Goal: Transaction & Acquisition: Purchase product/service

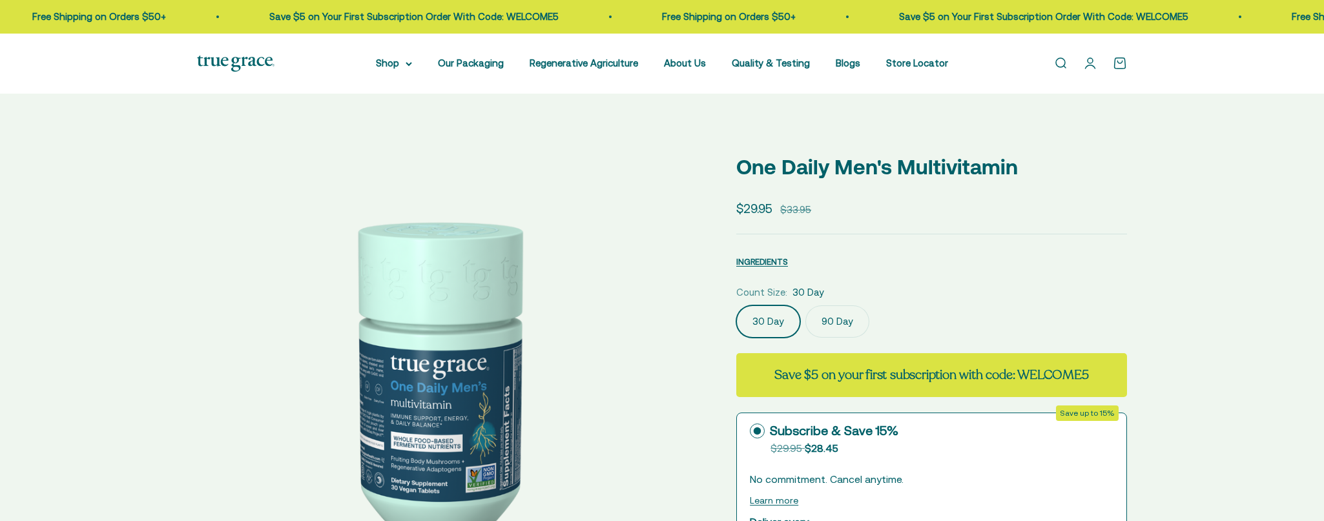
click at [405, 65] on summary "Shop" at bounding box center [394, 64] width 36 height 16
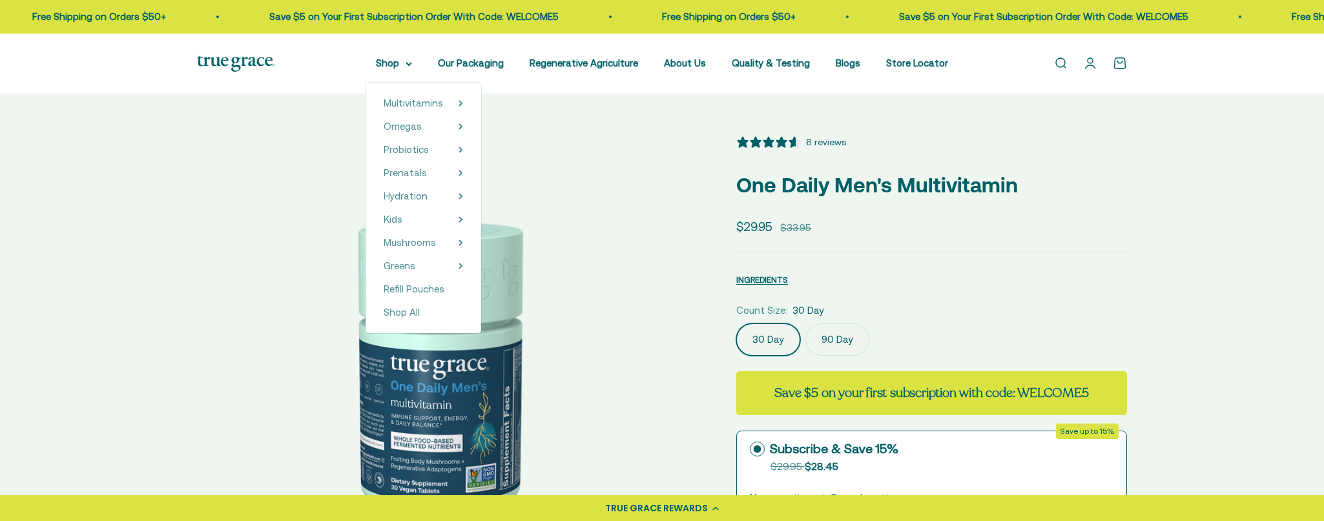
select select "3"
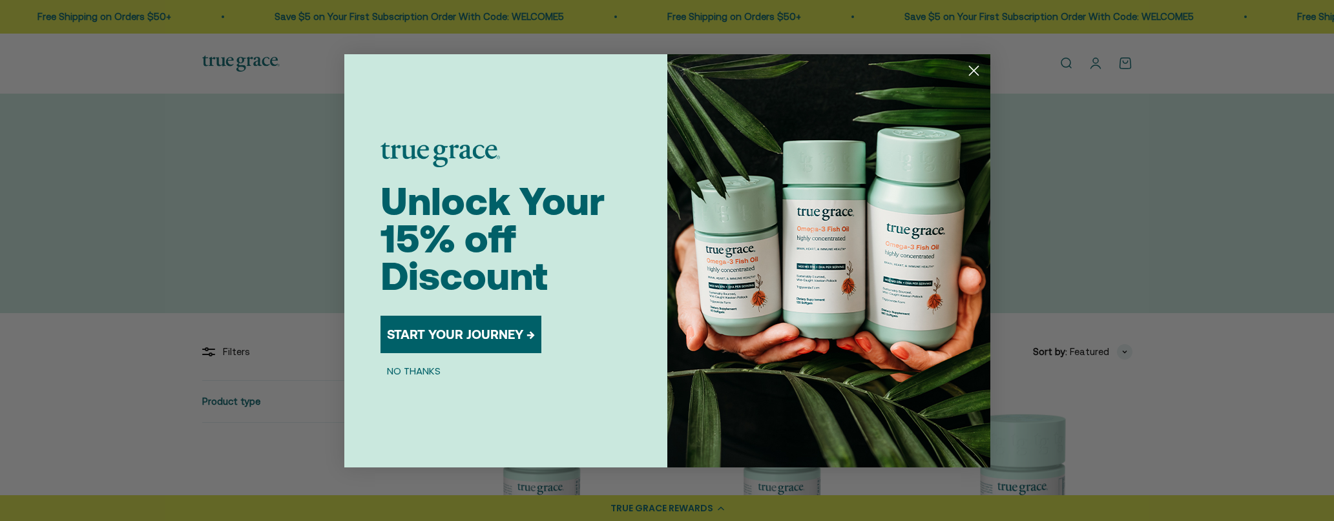
click at [973, 71] on icon "Close dialog" at bounding box center [973, 70] width 9 height 9
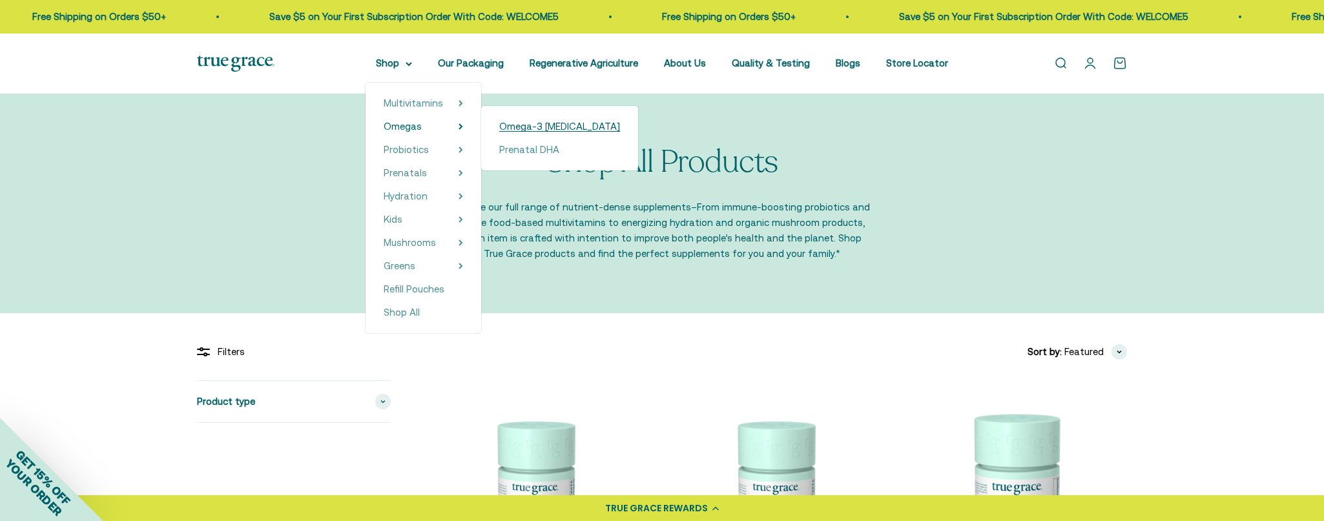
click at [536, 127] on span "Omega-3 [MEDICAL_DATA]" at bounding box center [559, 126] width 121 height 11
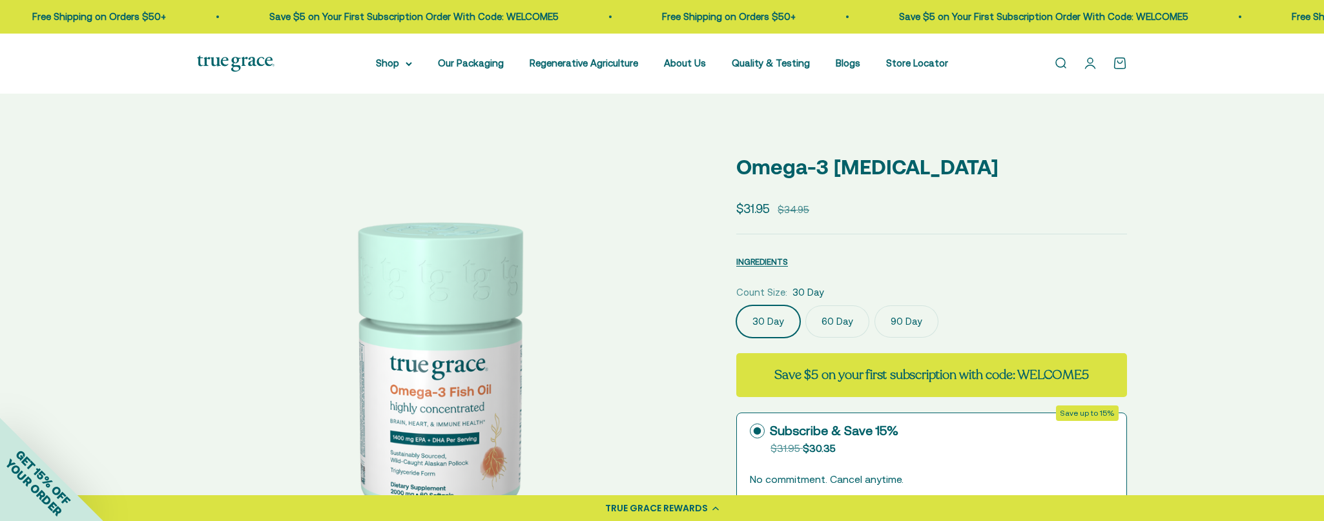
select select "3"
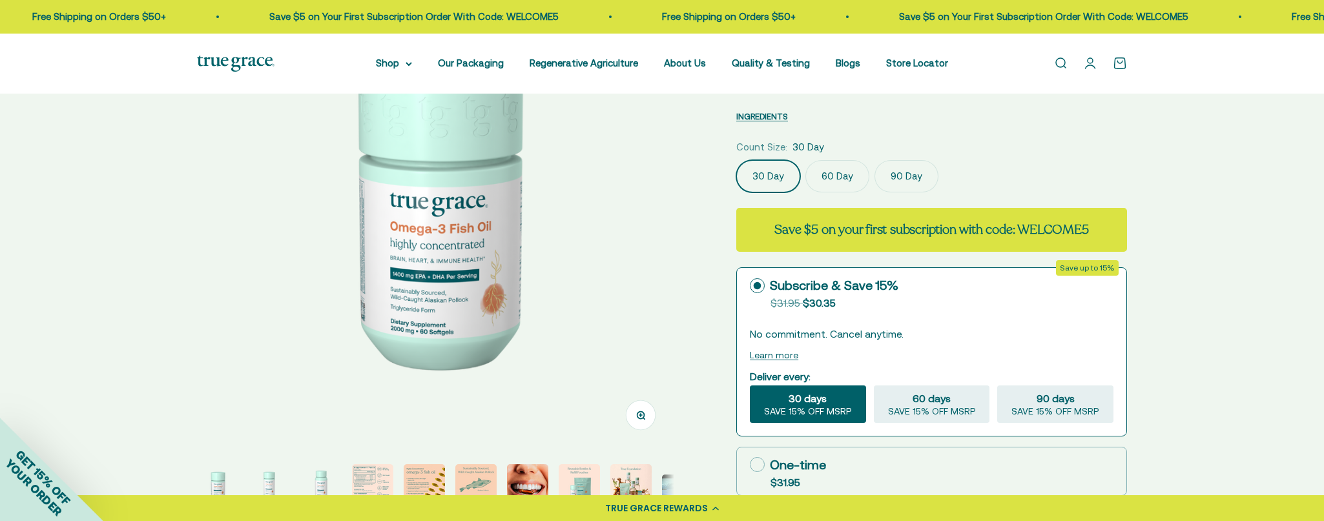
scroll to position [194, 0]
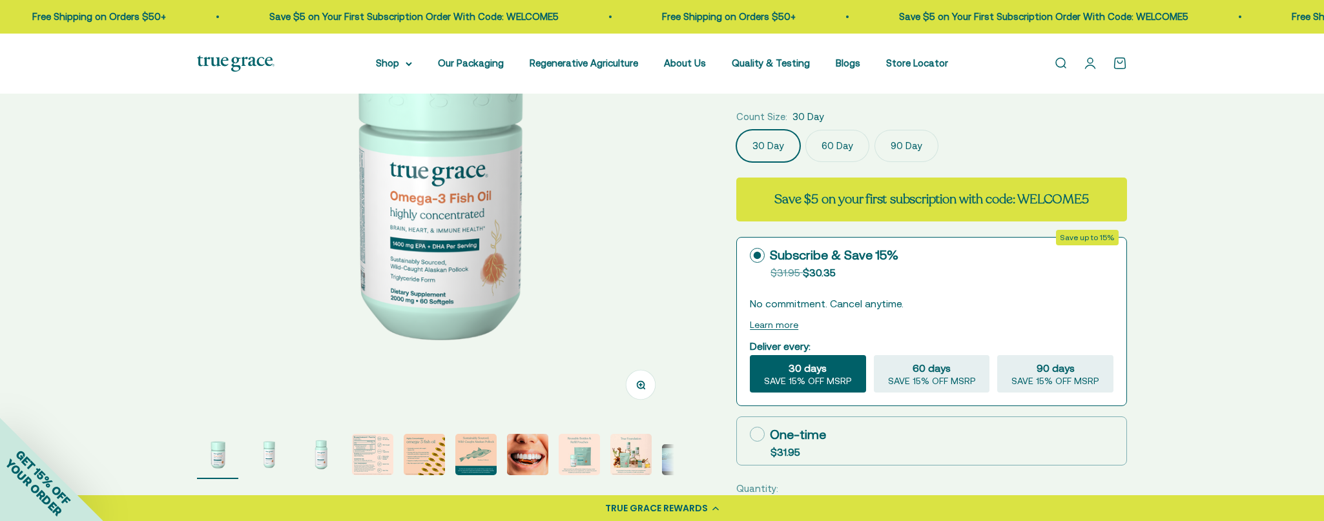
click at [910, 145] on label "90 Day" at bounding box center [907, 146] width 64 height 32
click at [736, 130] on input "90 Day" at bounding box center [736, 129] width 1 height 1
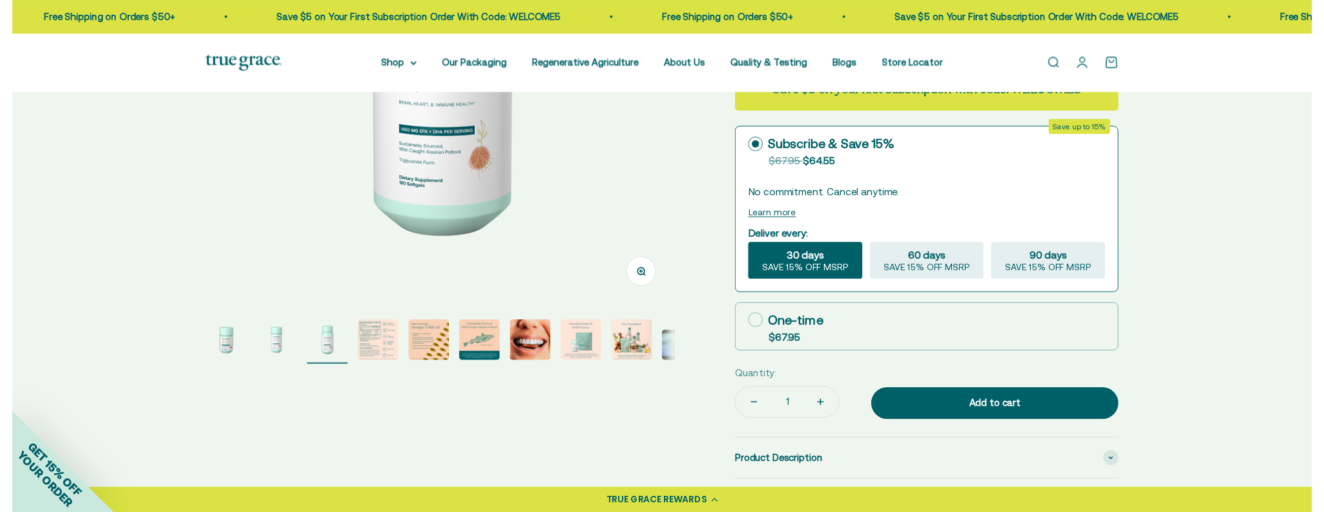
scroll to position [323, 0]
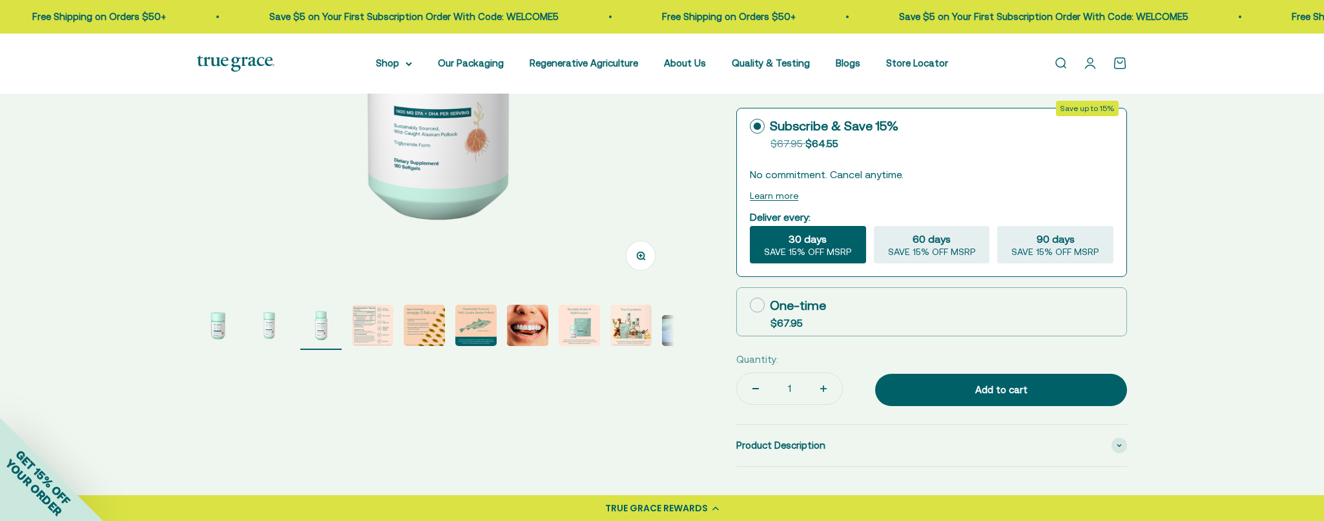
click at [766, 305] on div "One-time" at bounding box center [788, 305] width 76 height 19
click at [750, 305] on input "One-time $67.95" at bounding box center [749, 305] width 1 height 1
radio input "true"
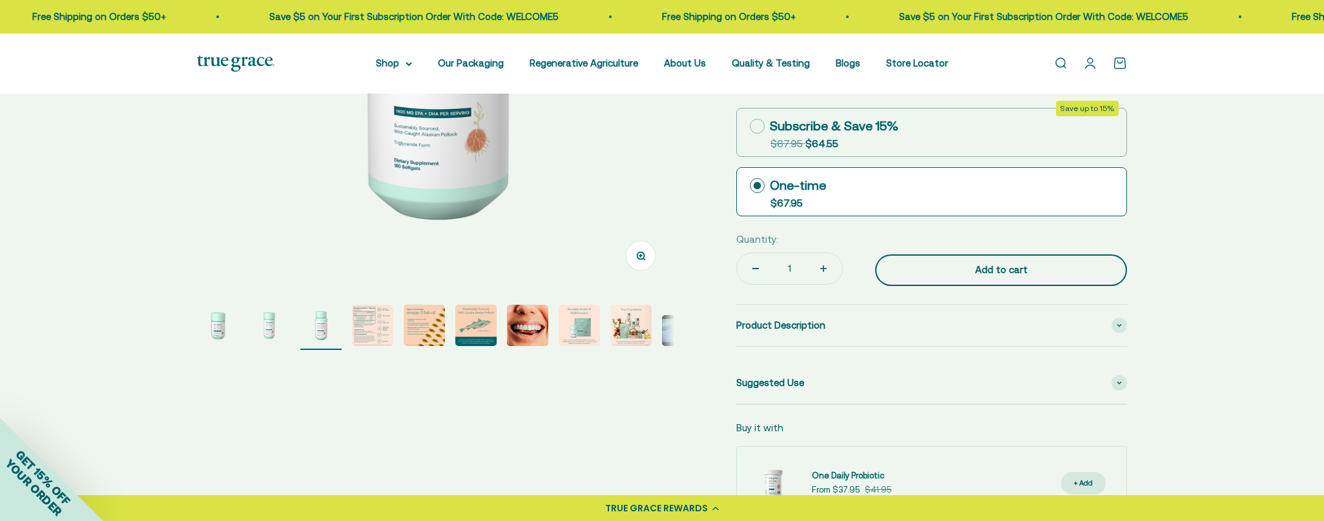
click at [972, 267] on div "Add to cart" at bounding box center [1001, 270] width 200 height 16
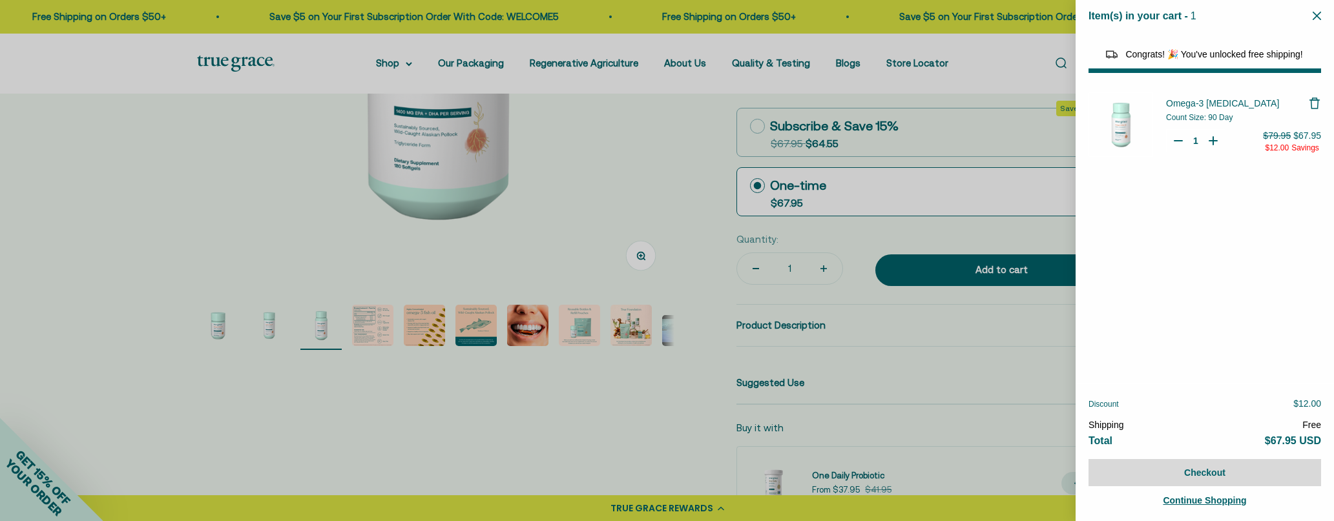
select select "44878154563798"
select select "40058346897600"
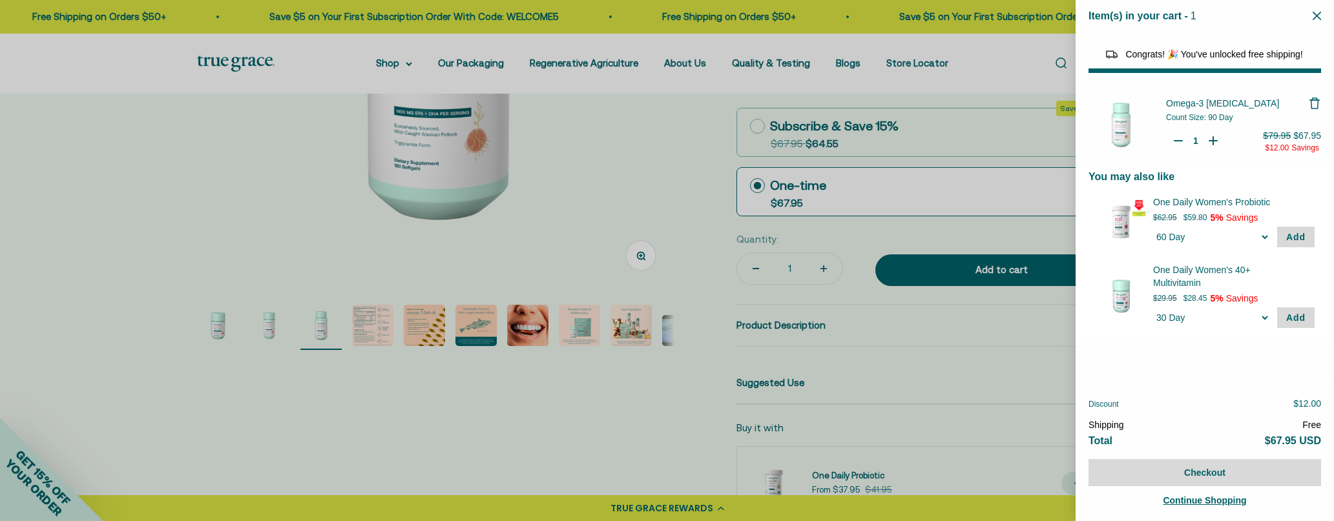
click at [1320, 15] on icon "Close" at bounding box center [1316, 16] width 8 height 8
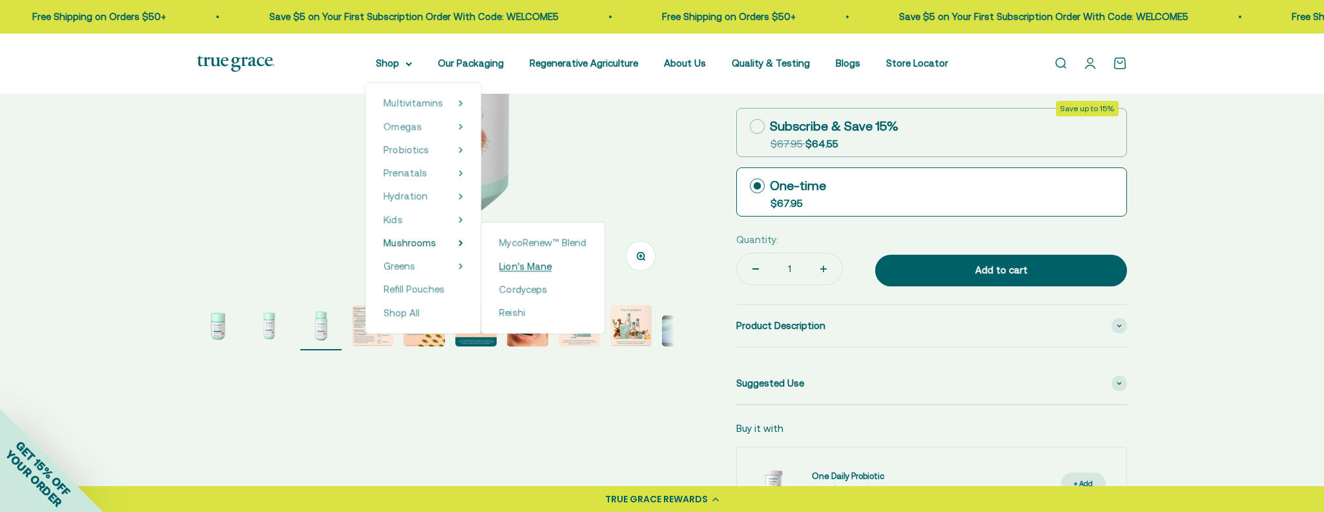
click at [520, 264] on span "Lion's Mane" at bounding box center [525, 265] width 52 height 11
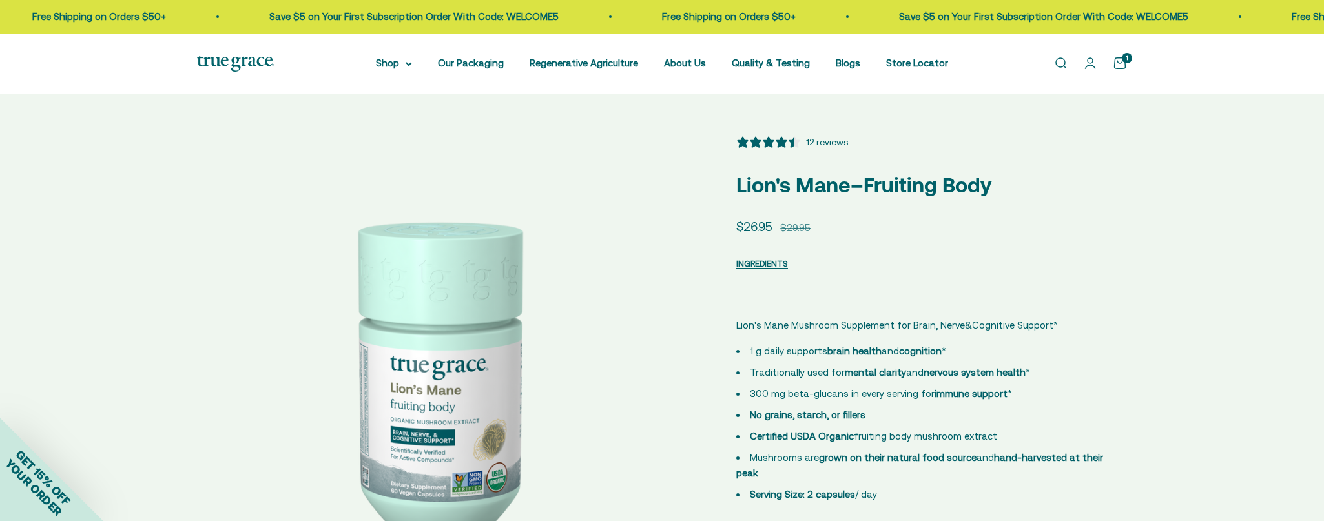
select select "3"
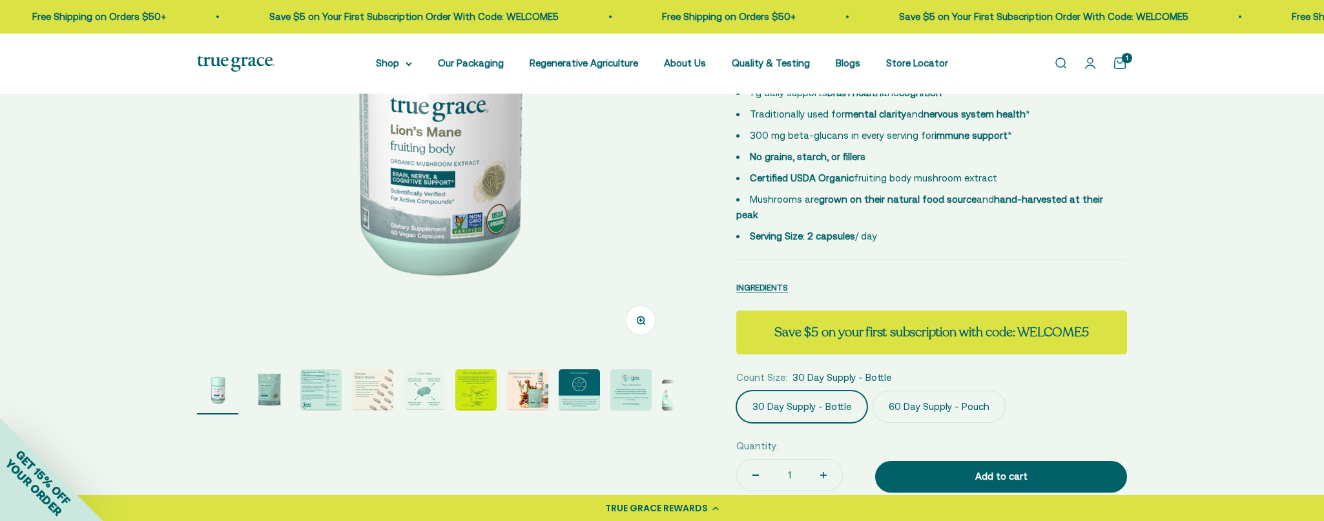
scroll to position [323, 0]
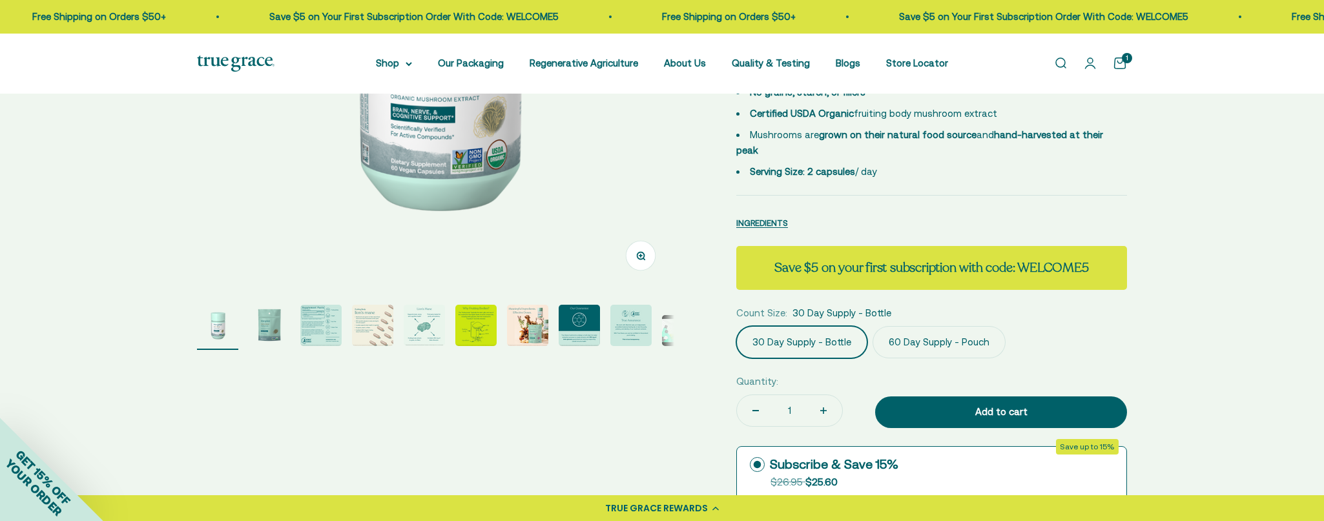
click at [949, 326] on label "60 Day Supply - Pouch" at bounding box center [939, 342] width 133 height 32
click at [736, 326] on input "60 Day Supply - Pouch" at bounding box center [736, 326] width 1 height 1
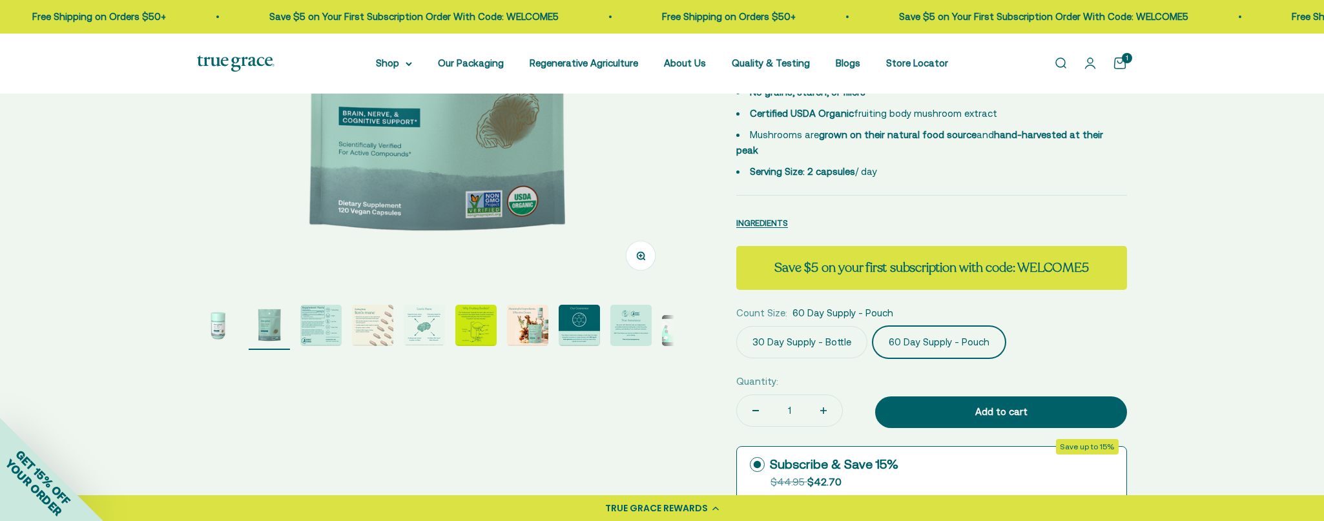
click at [831, 326] on label "30 Day Supply - Bottle" at bounding box center [801, 342] width 131 height 32
click at [736, 326] on input "30 Day Supply - Bottle" at bounding box center [736, 326] width 1 height 1
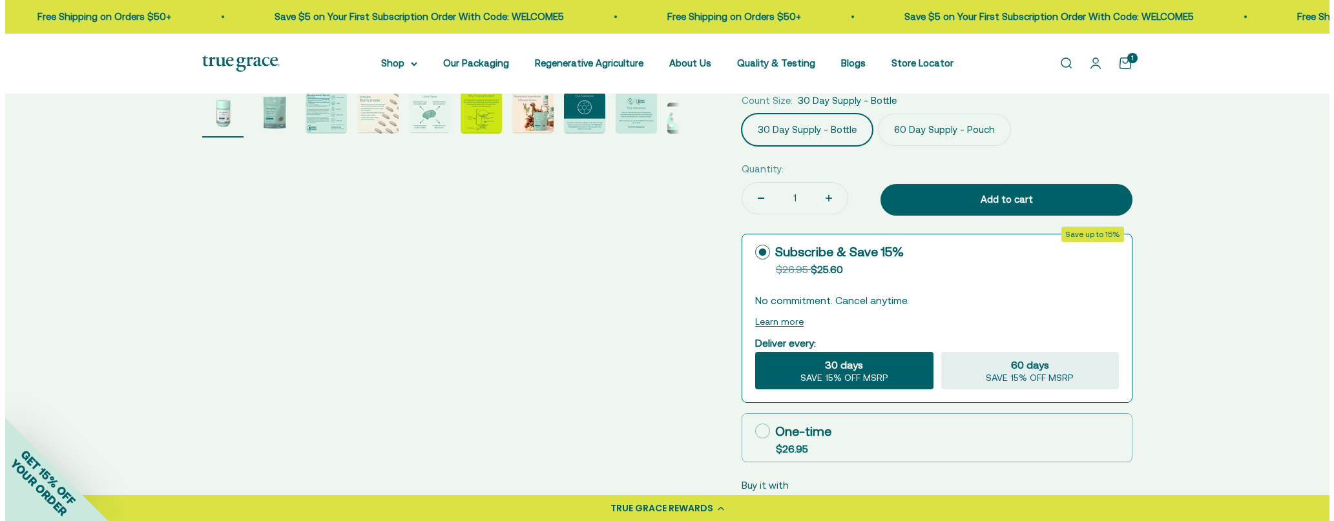
scroll to position [581, 0]
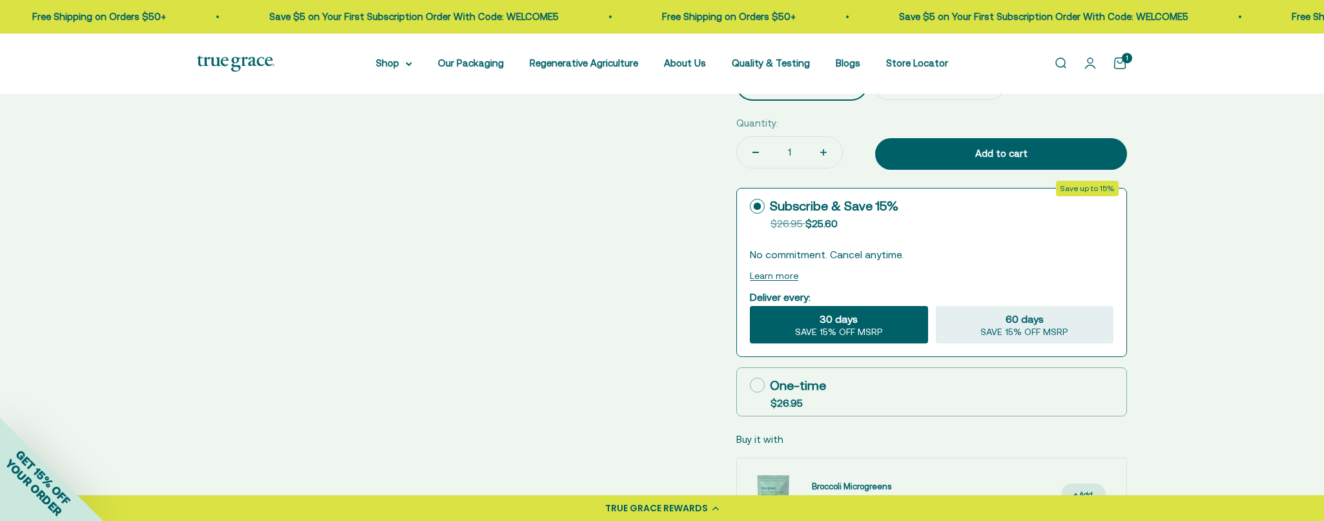
click at [756, 378] on icon at bounding box center [757, 385] width 15 height 15
click at [750, 385] on input "One-time $26.95" at bounding box center [749, 385] width 1 height 1
radio input "true"
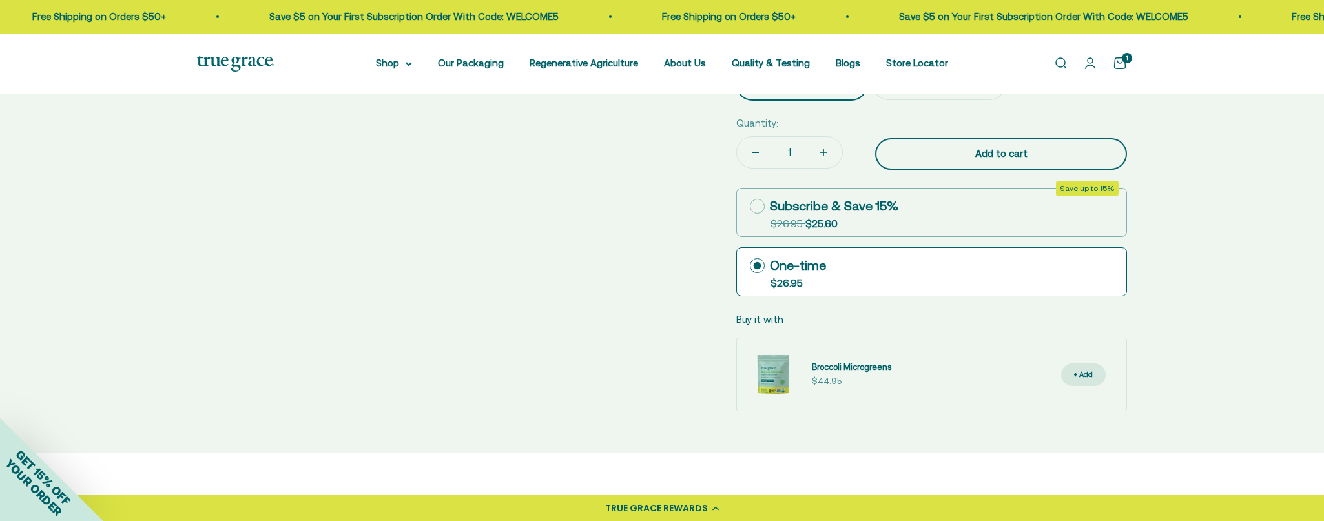
click at [1026, 146] on div "Add to cart" at bounding box center [1001, 154] width 200 height 16
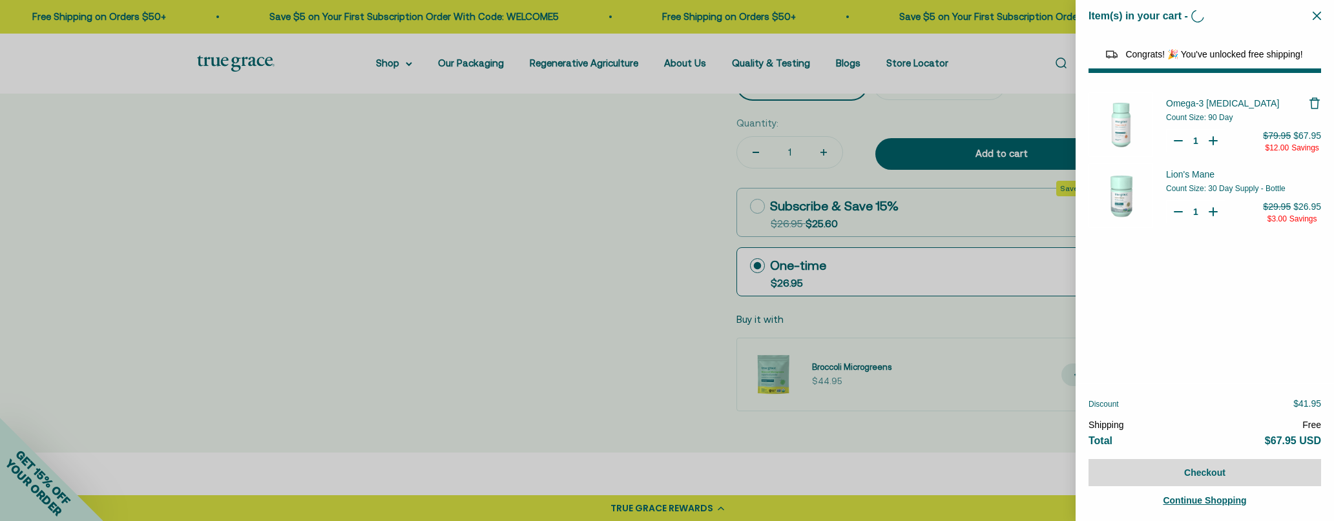
click at [1320, 20] on button "Close" at bounding box center [1316, 16] width 8 height 12
select select "44878154563798"
select select "40058346897600"
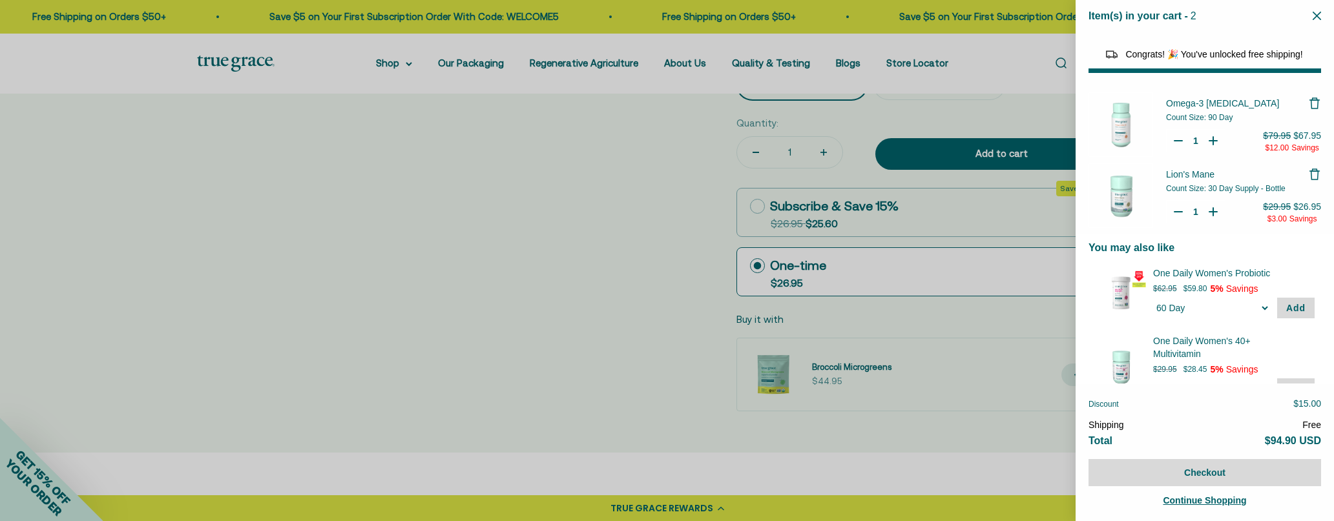
click at [1314, 17] on icon "Close" at bounding box center [1316, 16] width 8 height 8
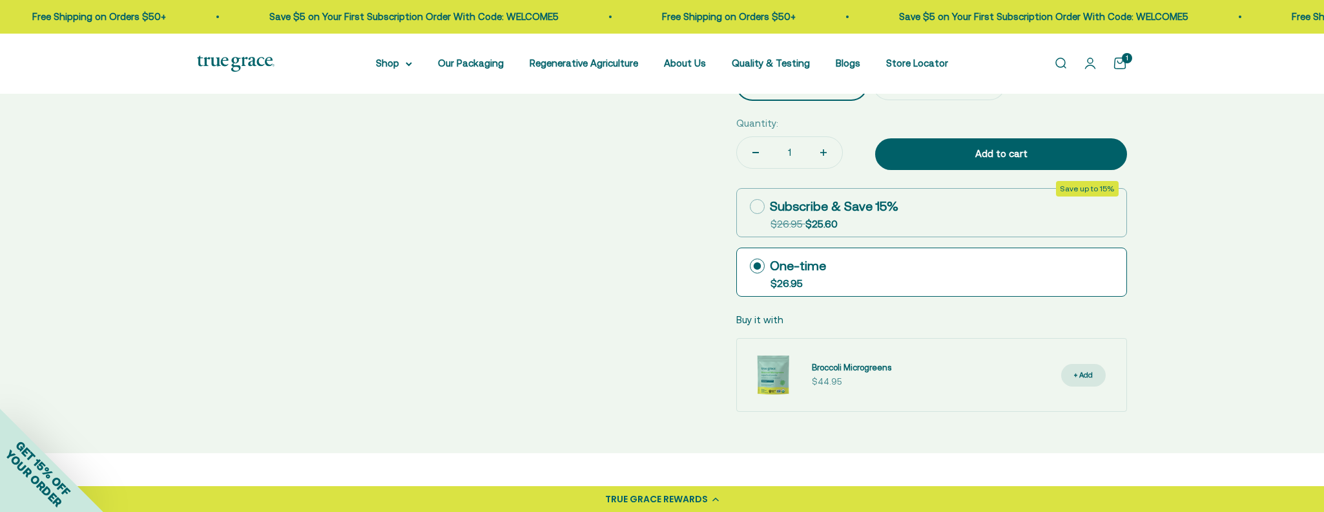
click at [1121, 65] on link "Open cart 1" at bounding box center [1120, 63] width 14 height 14
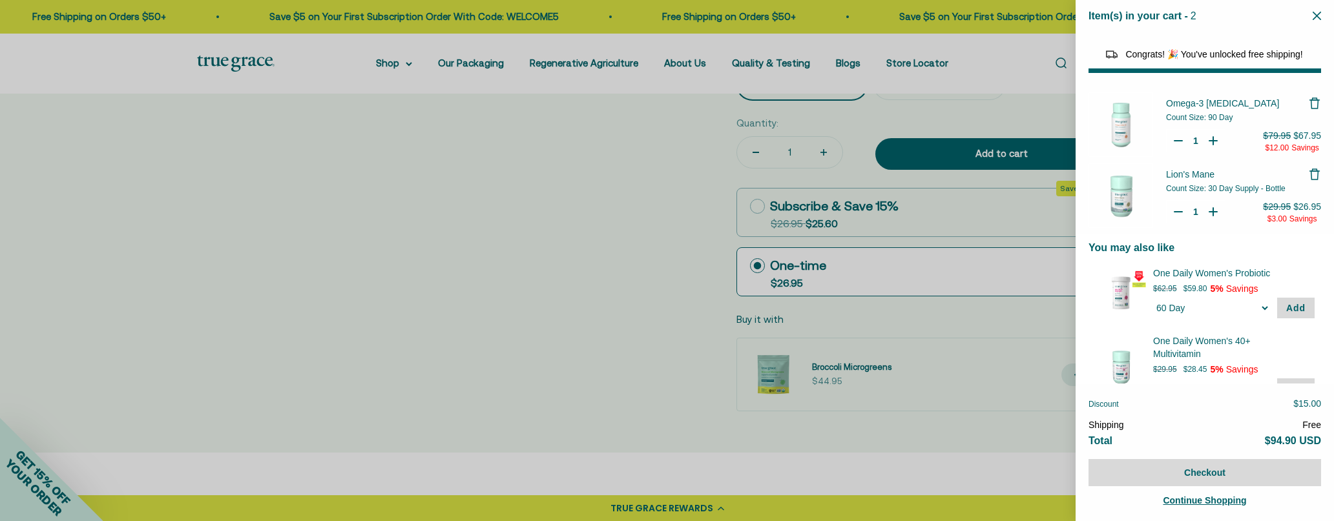
scroll to position [28, 0]
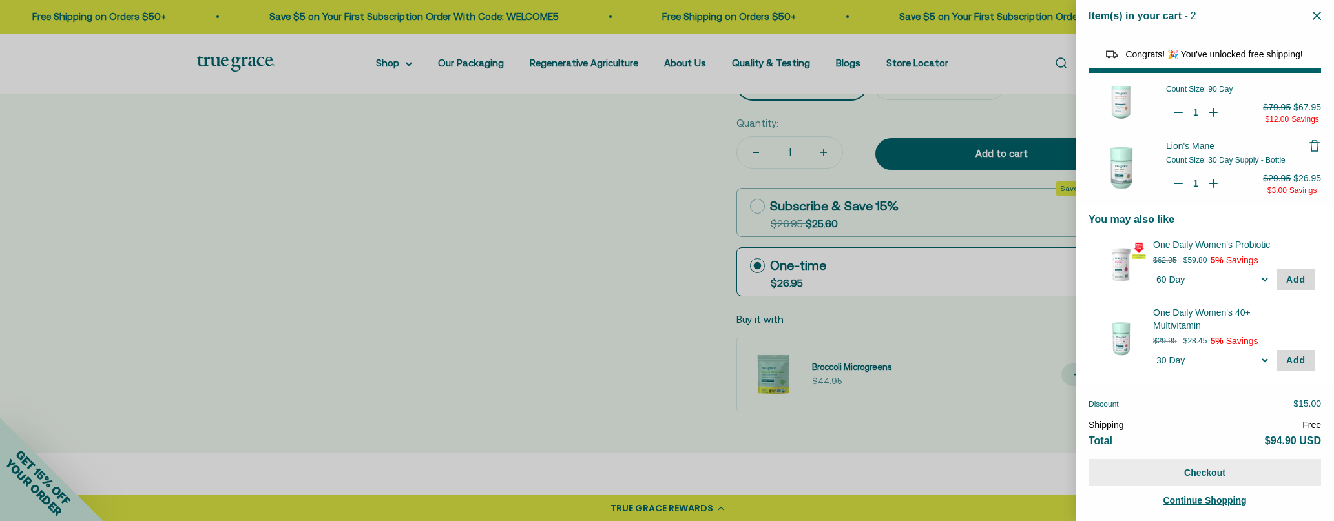
click at [1221, 472] on button "Checkout" at bounding box center [1204, 472] width 233 height 27
